Goal: Check status: Check status

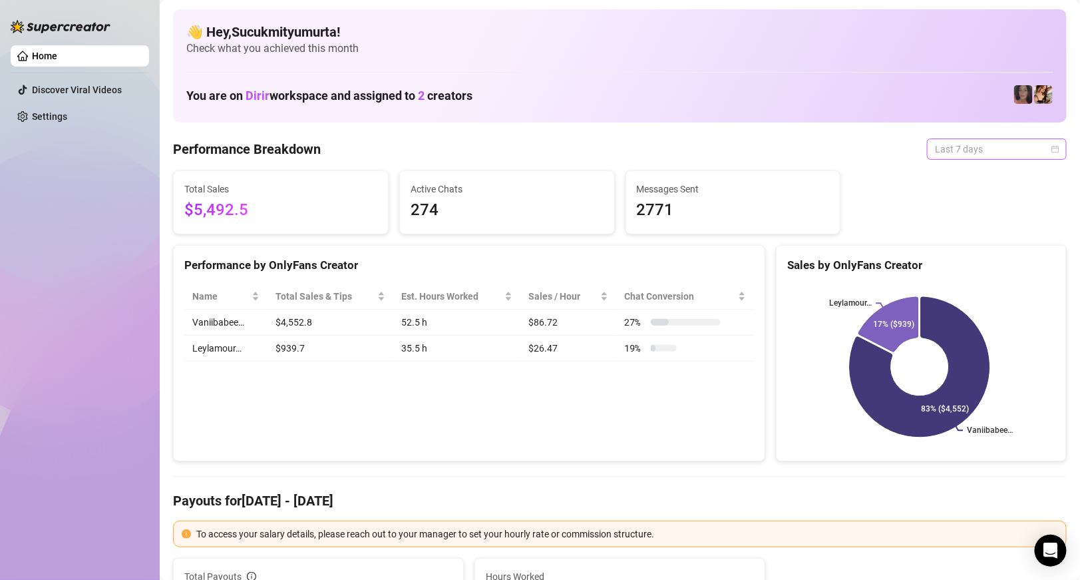
click at [992, 148] on span "Last 7 days" at bounding box center [997, 149] width 124 height 20
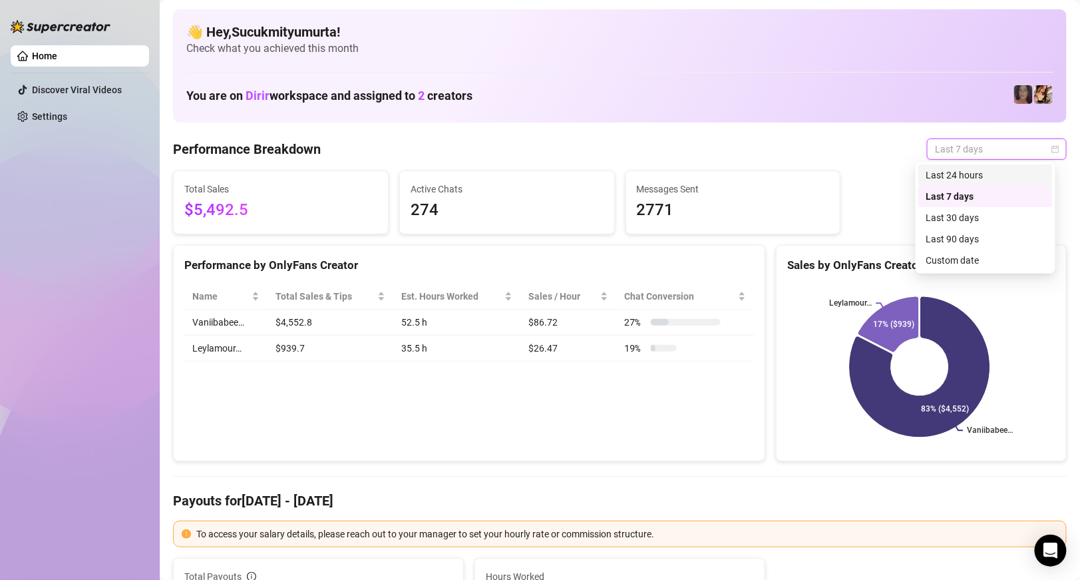
click at [986, 179] on div "Last 24 hours" at bounding box center [986, 175] width 118 height 15
